Goal: Information Seeking & Learning: Learn about a topic

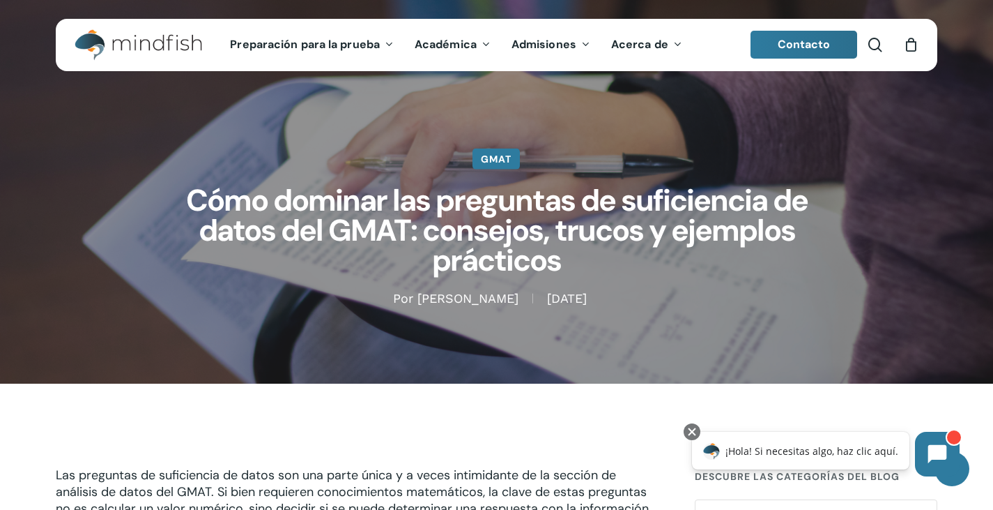
click at [496, 154] on font "GMAT" at bounding box center [496, 159] width 31 height 13
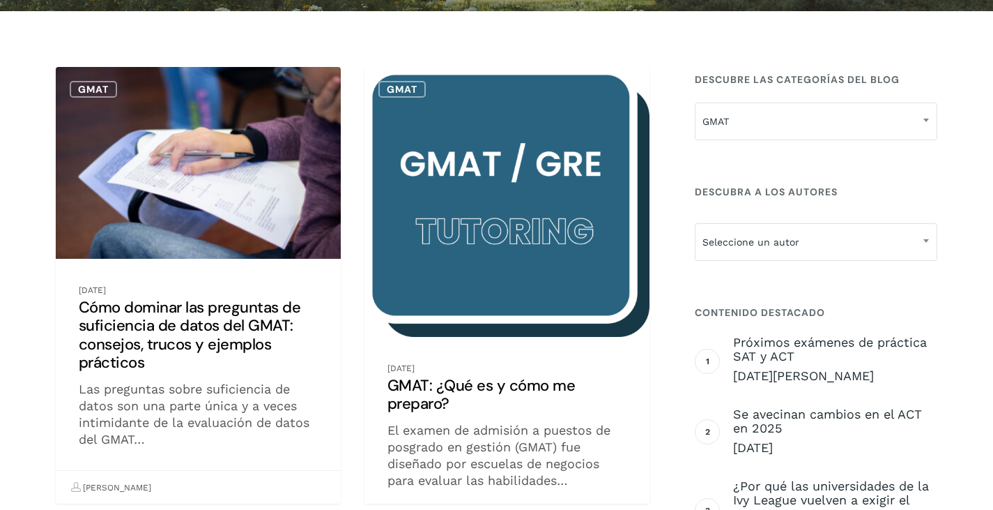
scroll to position [279, 0]
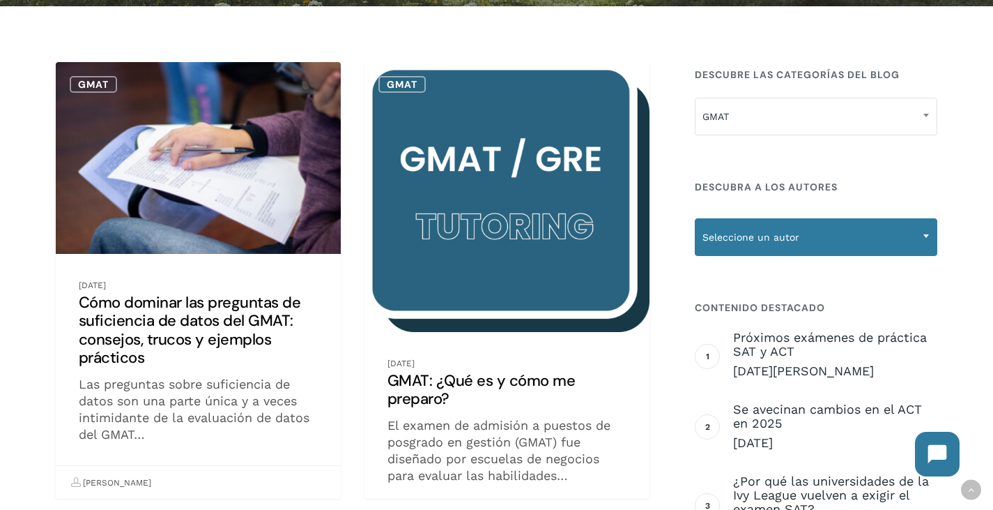
click at [727, 233] on font "Seleccione un autor" at bounding box center [751, 236] width 97 height 11
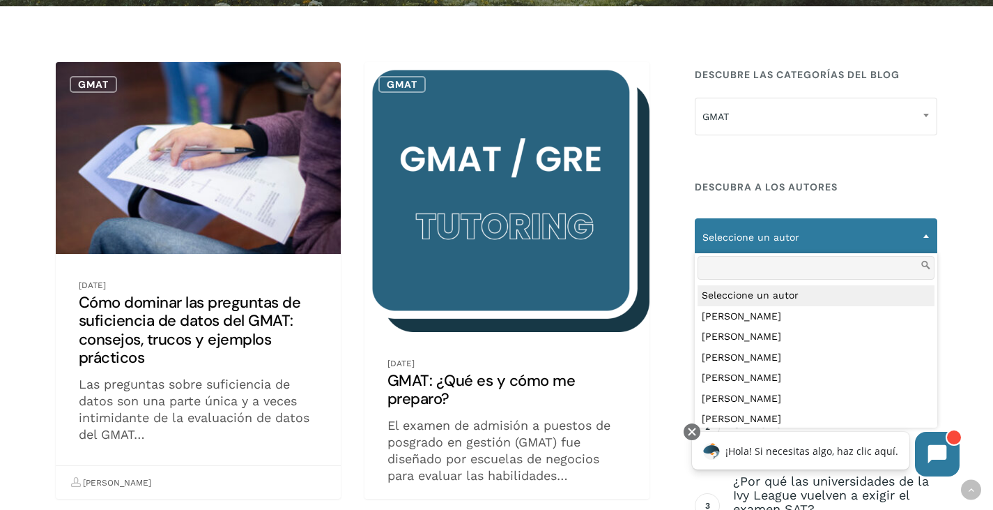
click at [725, 234] on font "Seleccione un autor" at bounding box center [751, 236] width 97 height 11
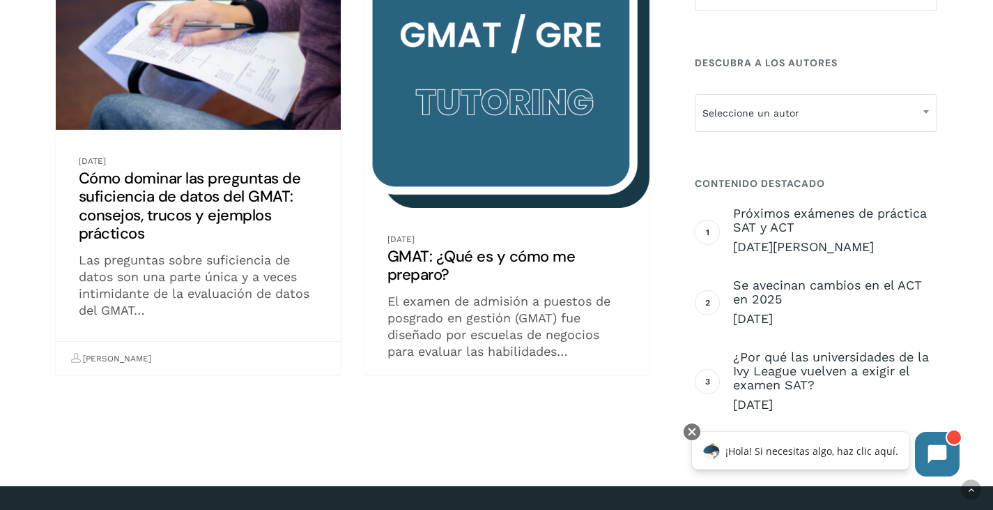
scroll to position [418, 0]
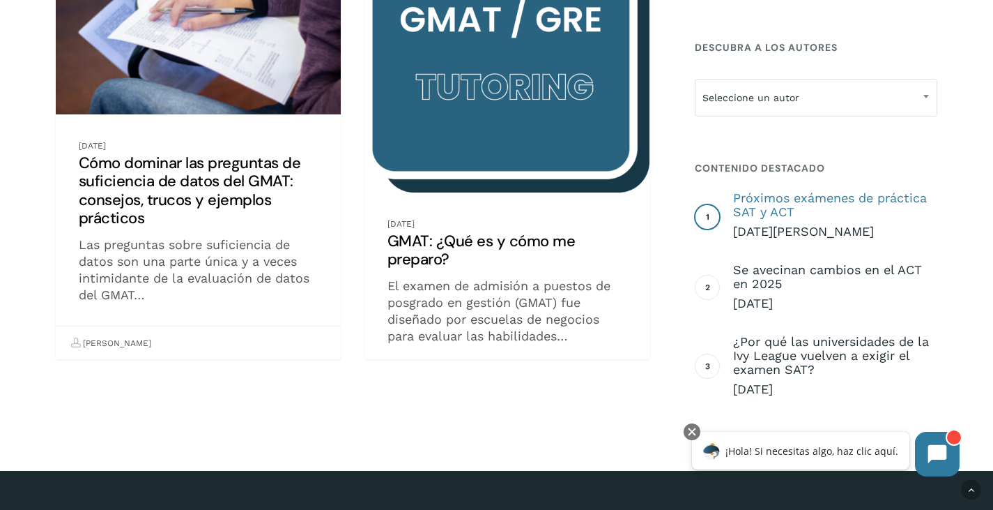
click at [745, 212] on font "Próximos exámenes de práctica SAT y ACT" at bounding box center [830, 204] width 194 height 29
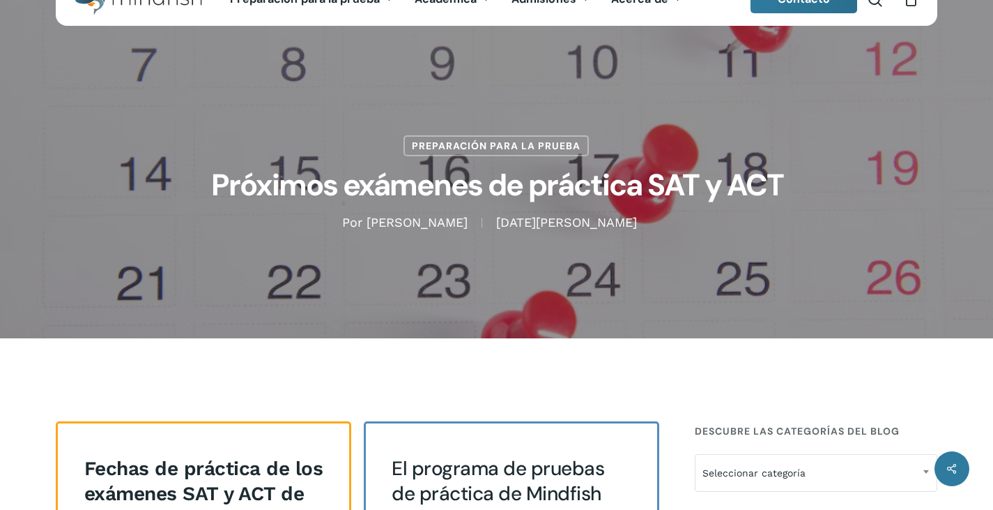
scroll to position [70, 0]
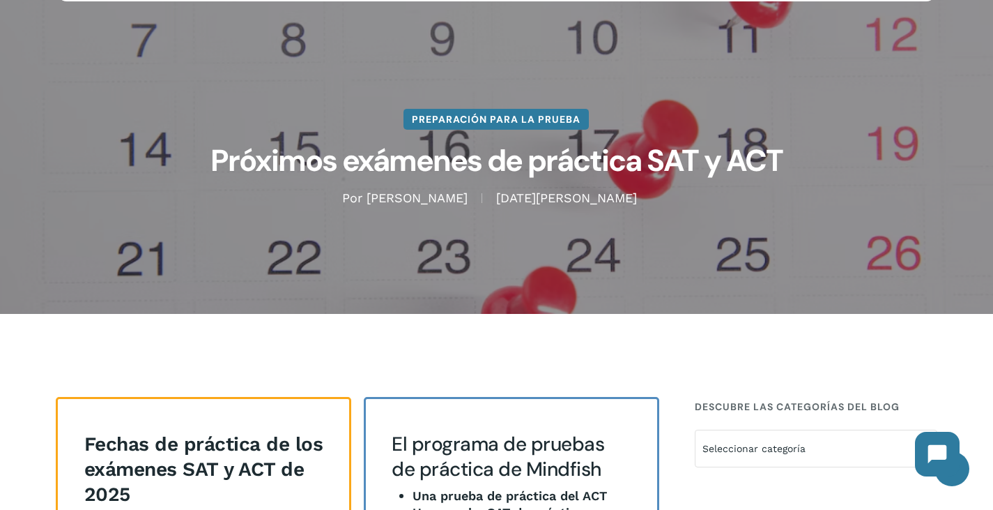
click at [479, 125] on font "Preparación para la prueba" at bounding box center [496, 119] width 169 height 13
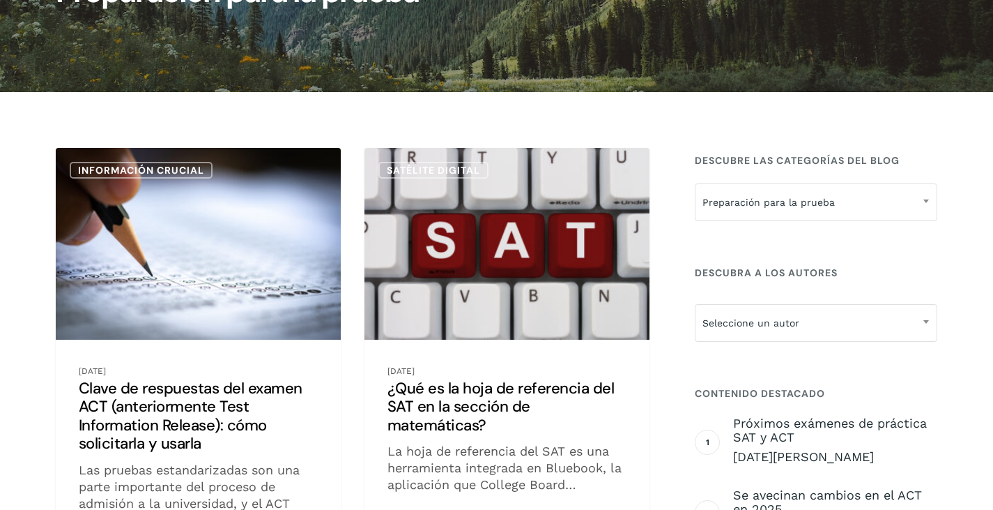
scroll to position [209, 0]
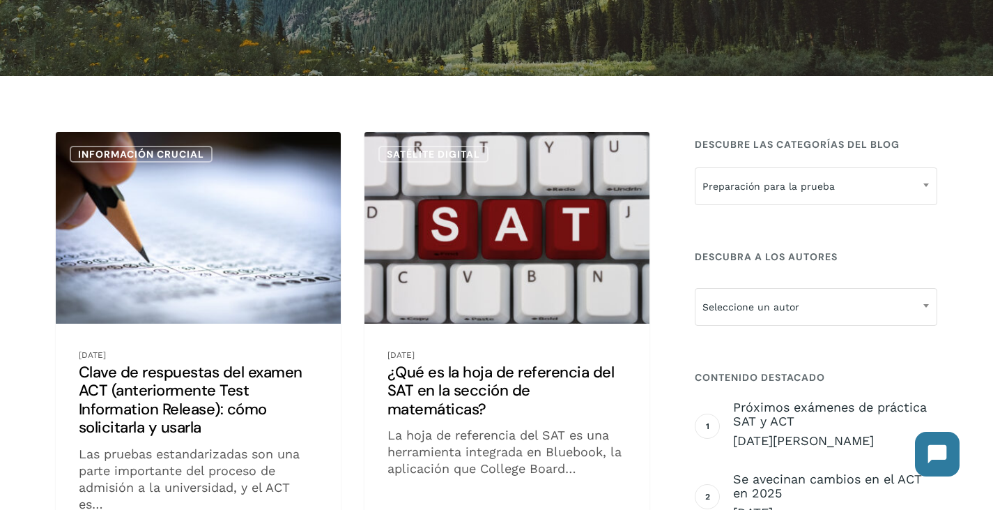
click at [272, 199] on link "Clave de respuestas del examen ACT (anteriormente Test Information Release): có…" at bounding box center [198, 350] width 285 height 436
